Goal: Information Seeking & Learning: Check status

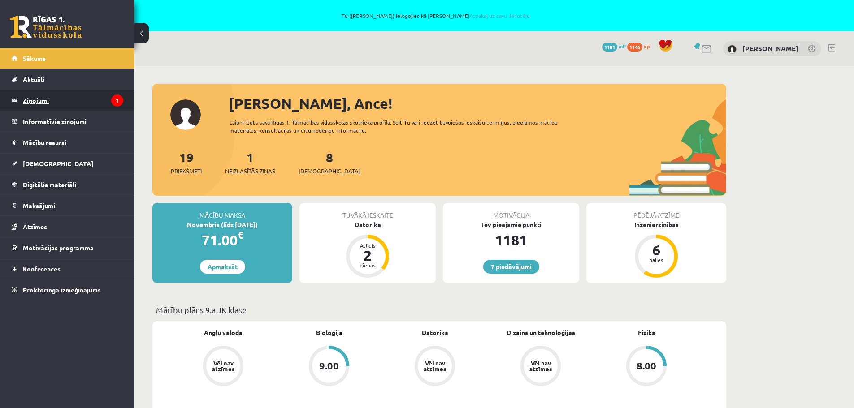
click at [25, 100] on legend "Ziņojumi 1" at bounding box center [73, 100] width 100 height 21
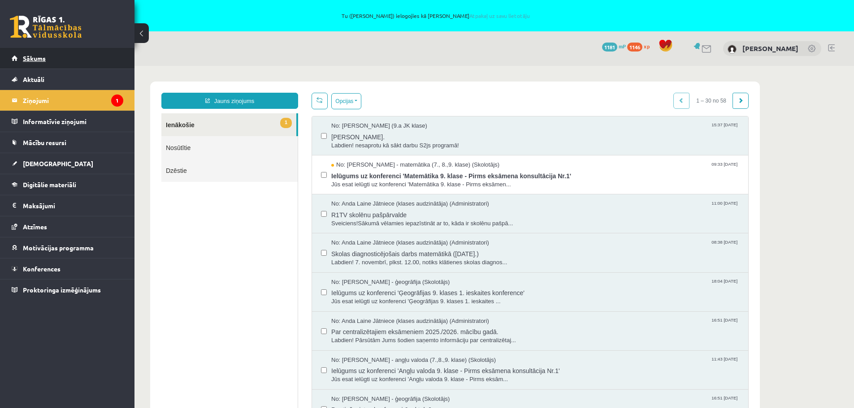
click at [31, 57] on span "Sākums" at bounding box center [34, 58] width 23 height 8
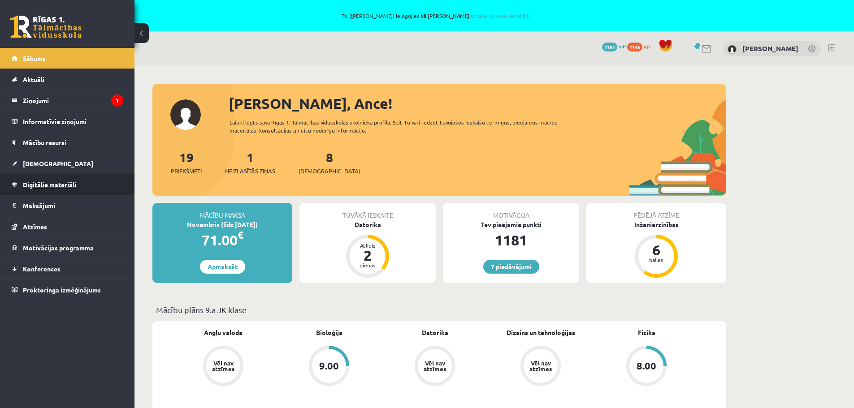
click at [29, 185] on span "Digitālie materiāli" at bounding box center [49, 185] width 53 height 8
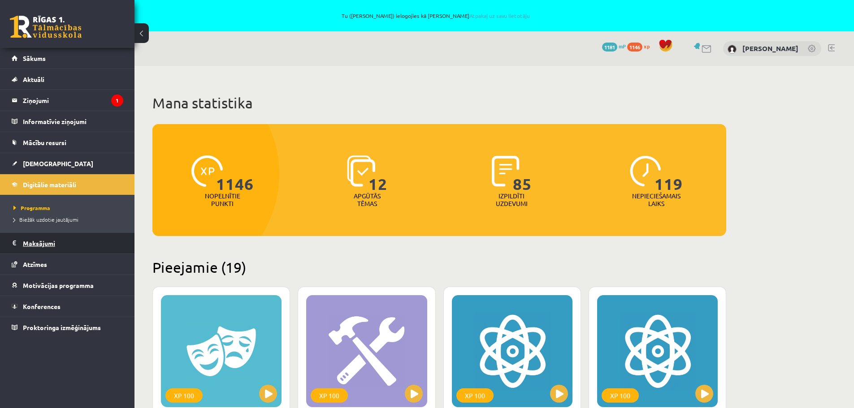
click at [32, 244] on legend "Maksājumi 0" at bounding box center [73, 243] width 100 height 21
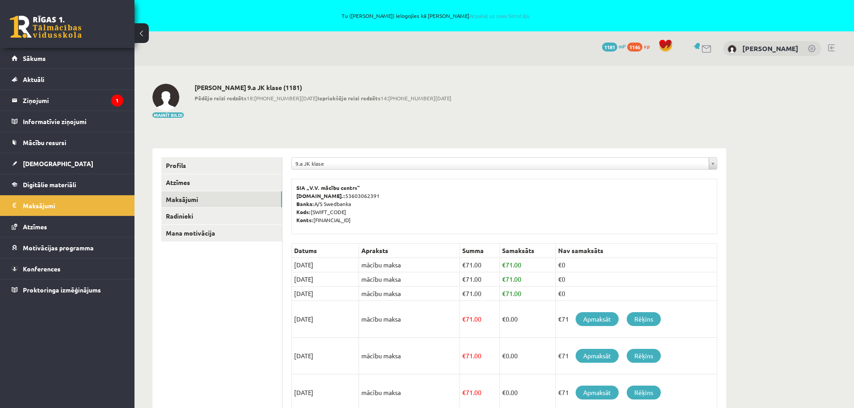
drag, startPoint x: 248, startPoint y: 99, endPoint x: 395, endPoint y: 103, distance: 147.0
click at [395, 103] on div "Mainīt bildi Ance Āboliņa 9.a JK klase (1181) Pēdējo reizi redzēts 18:04 12.10.…" at bounding box center [439, 101] width 574 height 35
click at [453, 108] on div "Mainīt bildi Ance Āboliņa 9.a JK klase (1181) Pēdējo reizi redzēts 18:04 12.10.…" at bounding box center [439, 101] width 574 height 35
click at [44, 58] on span "Sākums" at bounding box center [34, 58] width 23 height 8
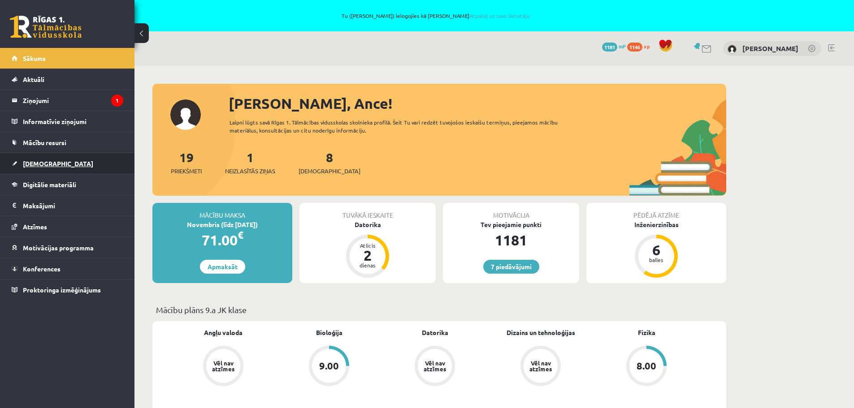
click at [35, 168] on link "[DEMOGRAPHIC_DATA]" at bounding box center [68, 163] width 112 height 21
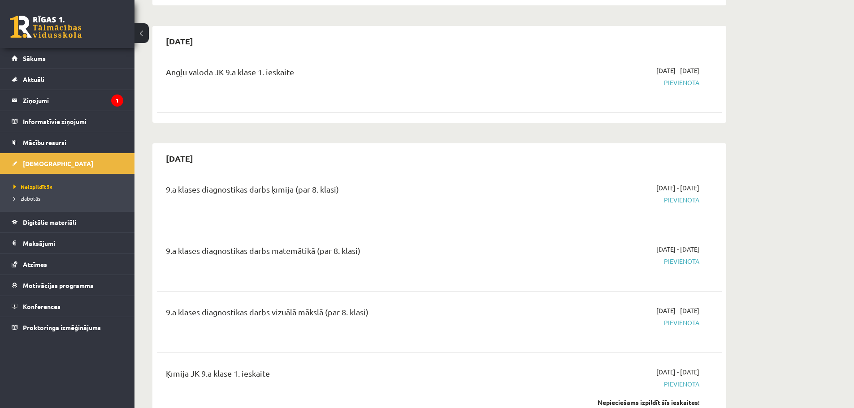
scroll to position [493, 0]
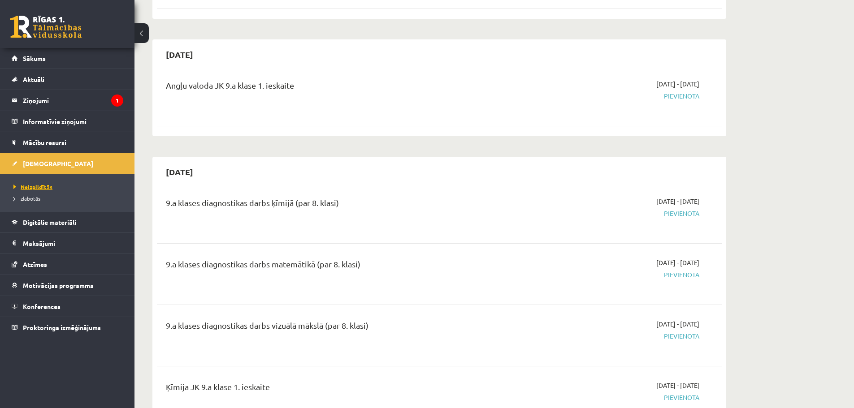
click at [38, 187] on span "Neizpildītās" at bounding box center [32, 186] width 39 height 7
click at [489, 81] on div "Angļu valoda JK 9.a klase 1. ieskaite" at bounding box center [341, 87] width 351 height 17
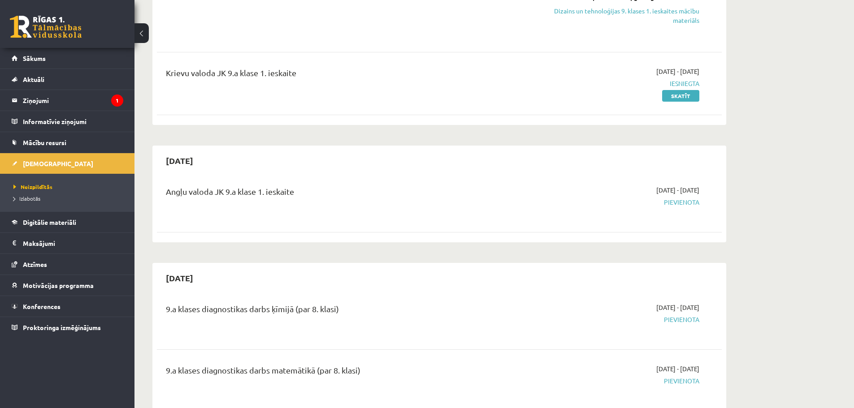
scroll to position [359, 0]
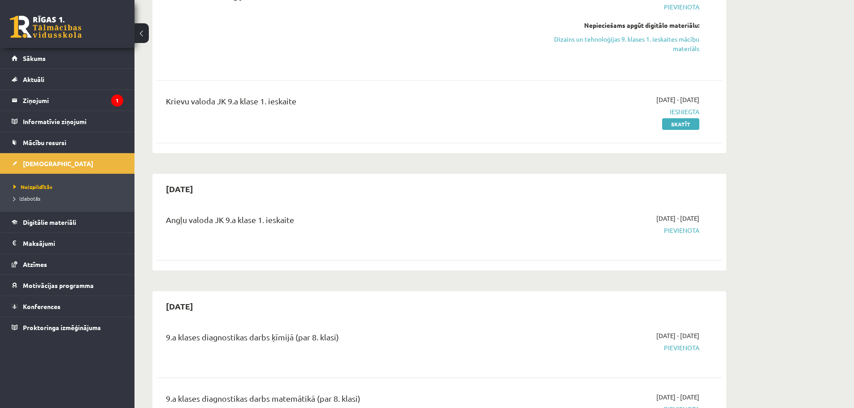
click at [602, 212] on div "Angļu valoda JK 9.a [PERSON_NAME] 1. [DEMOGRAPHIC_DATA] [DATE] - [DATE] [GEOGRA…" at bounding box center [439, 230] width 565 height 50
drag, startPoint x: 701, startPoint y: 220, endPoint x: 627, endPoint y: 222, distance: 73.5
click at [627, 222] on div "[DATE] - [DATE] [GEOGRAPHIC_DATA]" at bounding box center [614, 230] width 182 height 32
click at [189, 221] on div "Angļu valoda JK 9.a klase 1. ieskaite" at bounding box center [341, 222] width 351 height 17
drag, startPoint x: 333, startPoint y: 223, endPoint x: 455, endPoint y: 223, distance: 121.9
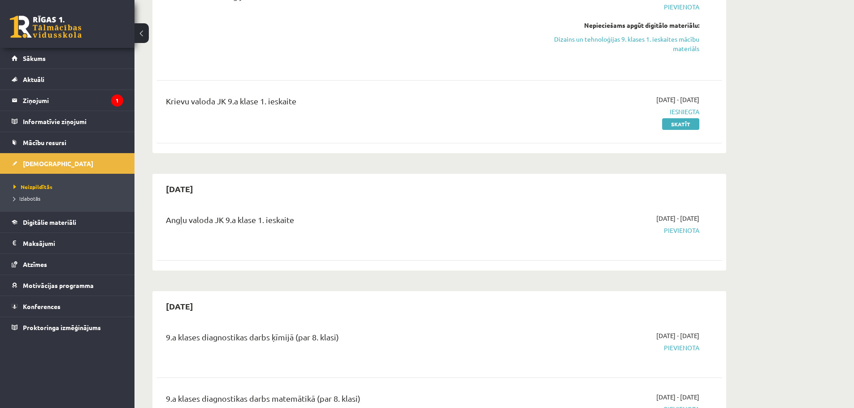
click at [334, 223] on div "Angļu valoda JK 9.a klase 1. ieskaite" at bounding box center [341, 222] width 351 height 17
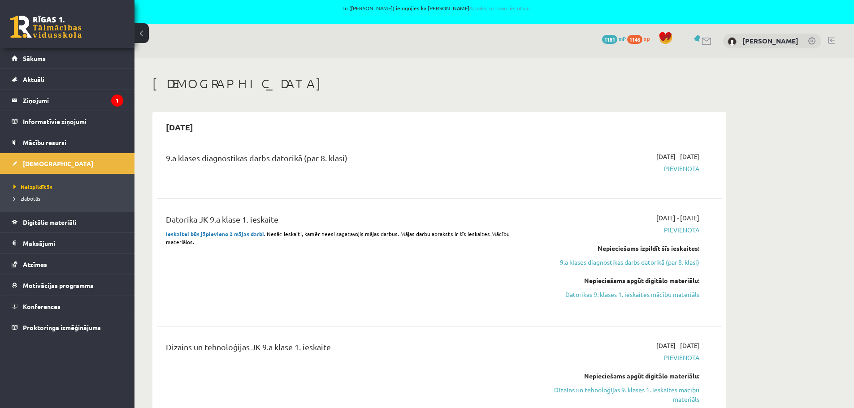
scroll to position [0, 0]
